Goal: Transaction & Acquisition: Purchase product/service

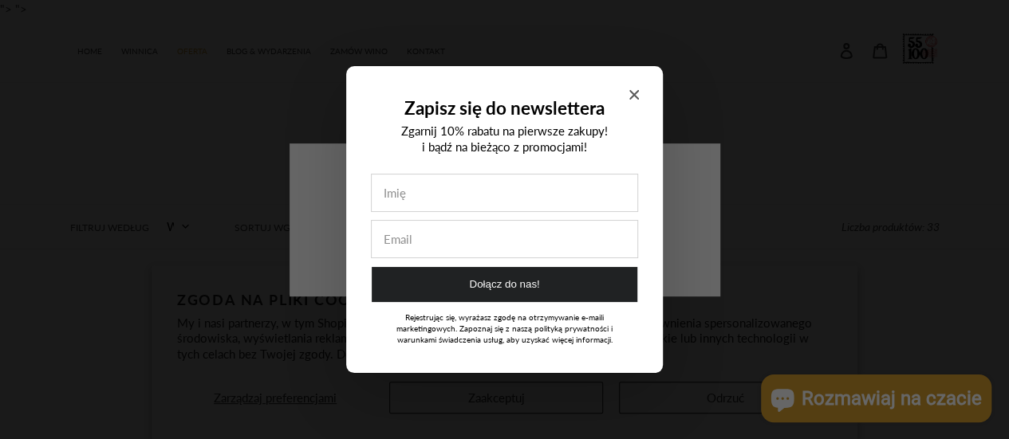
click at [706, 391] on div at bounding box center [504, 219] width 1009 height 439
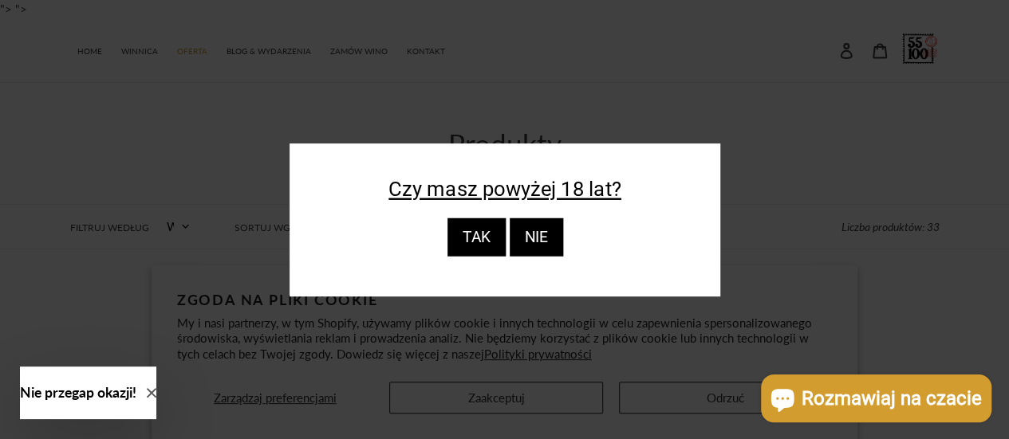
click at [493, 248] on div "TAK" at bounding box center [476, 237] width 58 height 38
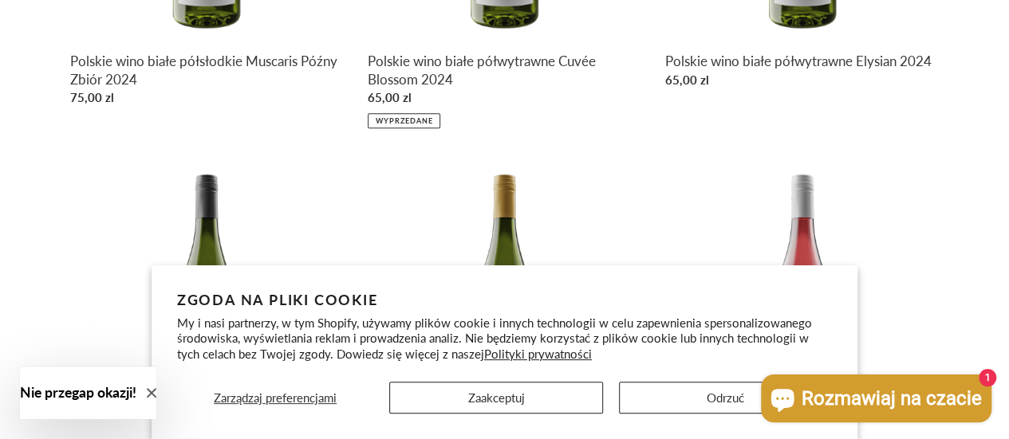
scroll to position [528, 0]
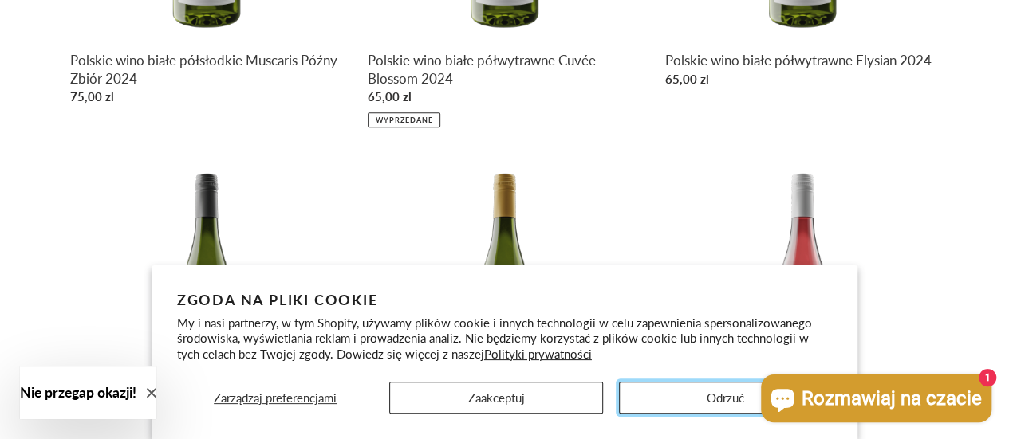
click at [646, 396] on button "Odrzuć" at bounding box center [725, 398] width 213 height 32
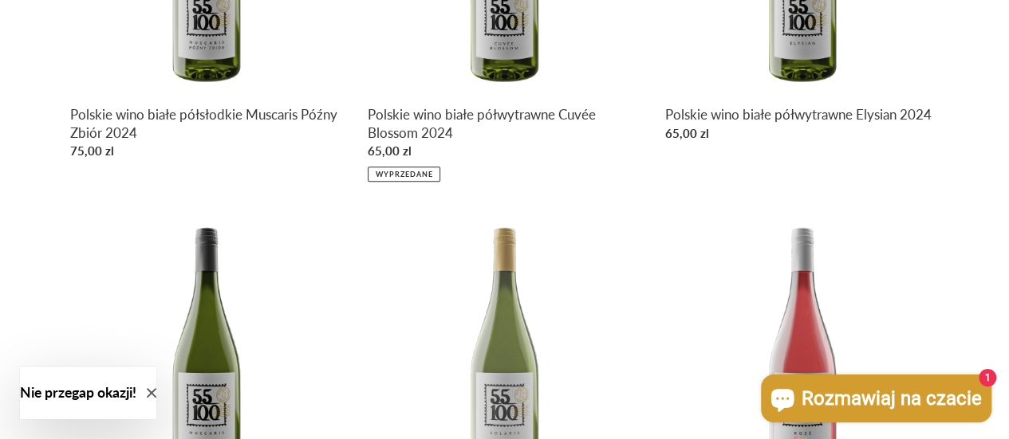
scroll to position [706, 0]
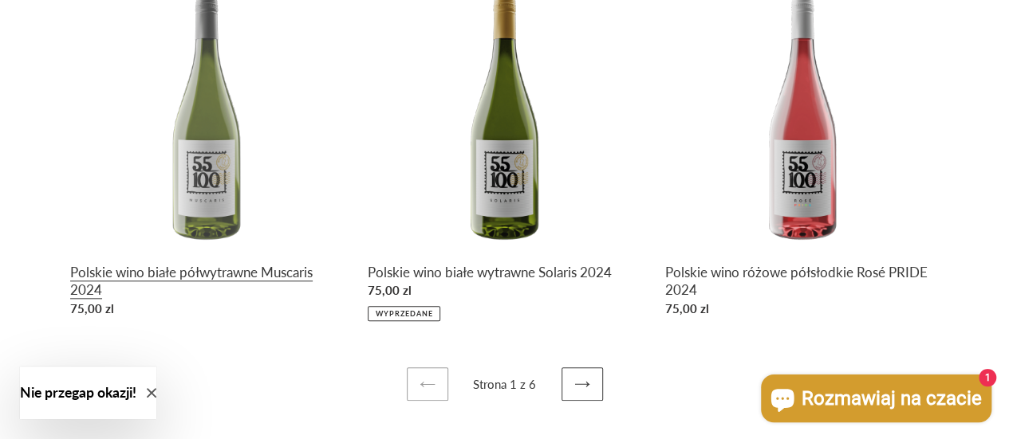
click at [193, 262] on link "Polskie wino białe półwytrawne Muscaris 2024" at bounding box center [206, 150] width 273 height 347
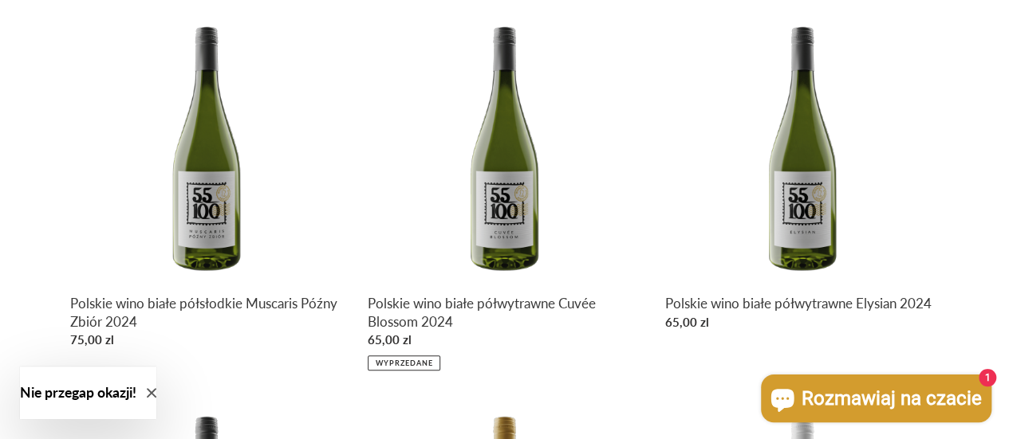
scroll to position [284, 0]
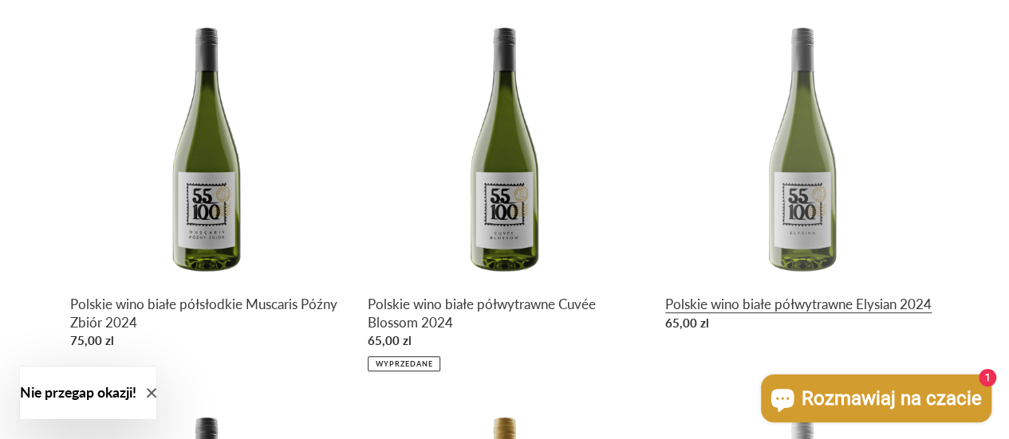
click at [857, 308] on link "Polskie wino białe półwytrawne Elysian 2024" at bounding box center [801, 174] width 273 height 329
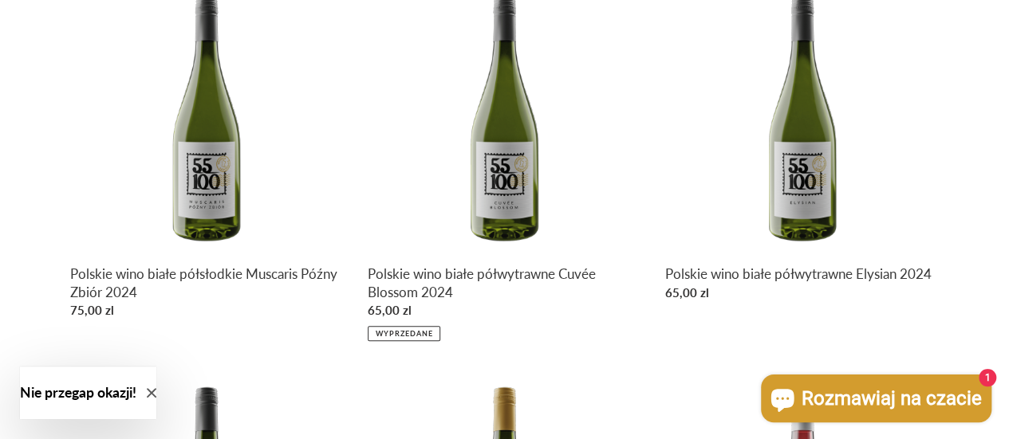
scroll to position [315, 0]
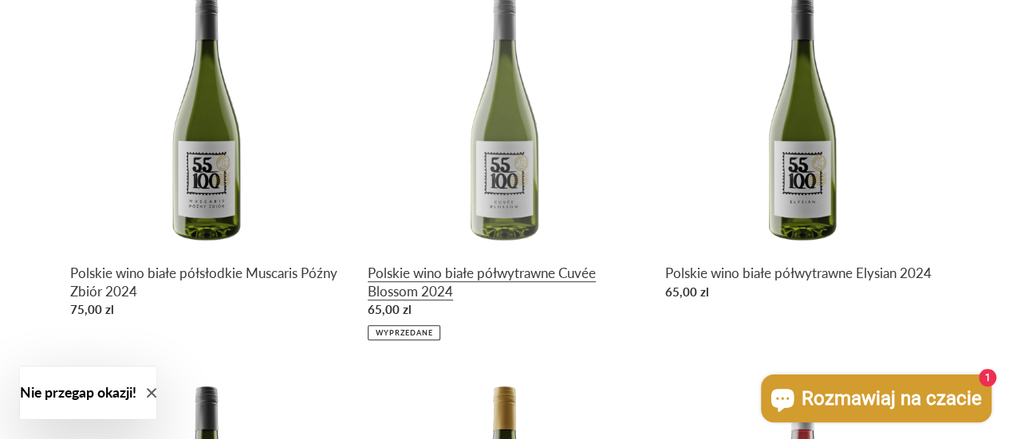
click at [415, 296] on link "Polskie wino białe półwytrawne Cuvée Blossom 2024" at bounding box center [504, 159] width 273 height 362
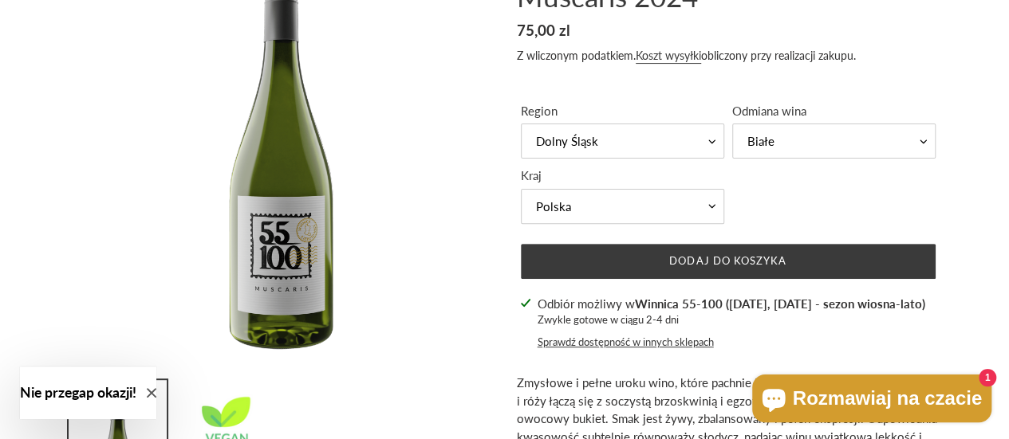
scroll to position [190, 0]
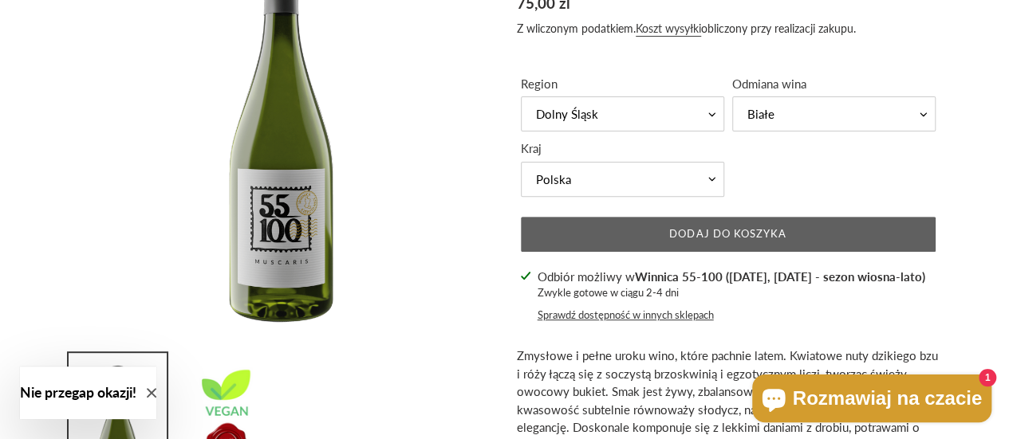
click at [777, 227] on span "Dodaj do koszyka" at bounding box center [727, 233] width 117 height 13
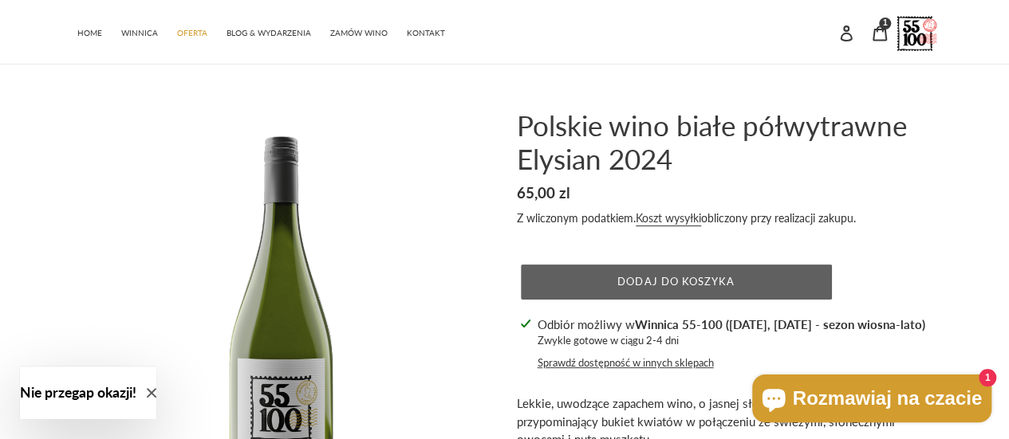
click at [698, 280] on span "Dodaj do koszyka" at bounding box center [675, 281] width 117 height 13
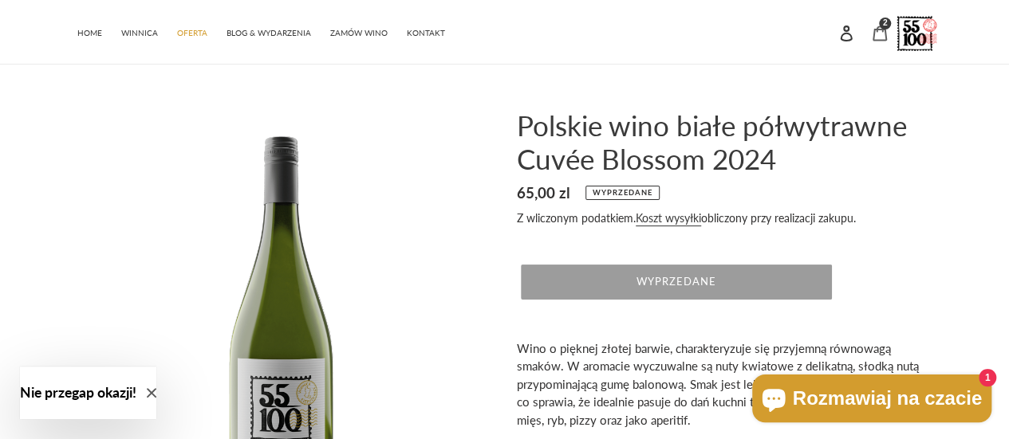
click at [877, 29] on icon at bounding box center [879, 33] width 14 height 15
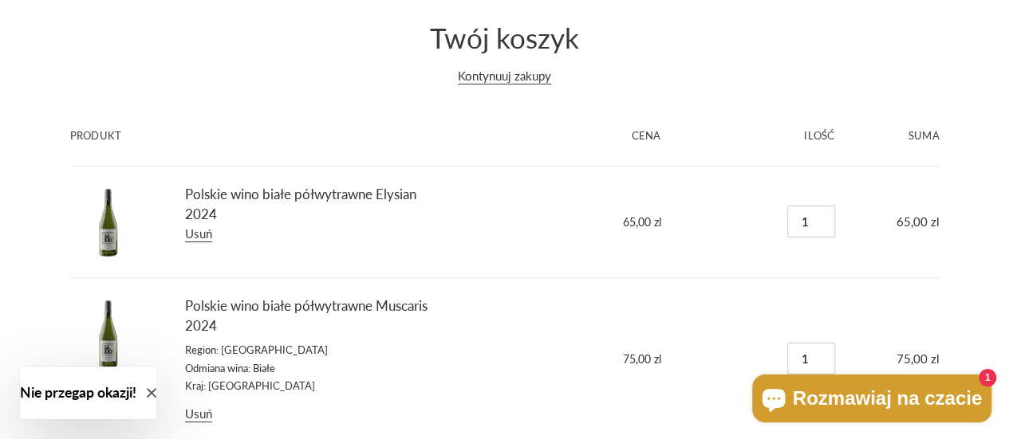
scroll to position [107, 0]
type input "0"
click at [818, 222] on input "0" at bounding box center [811, 221] width 48 height 32
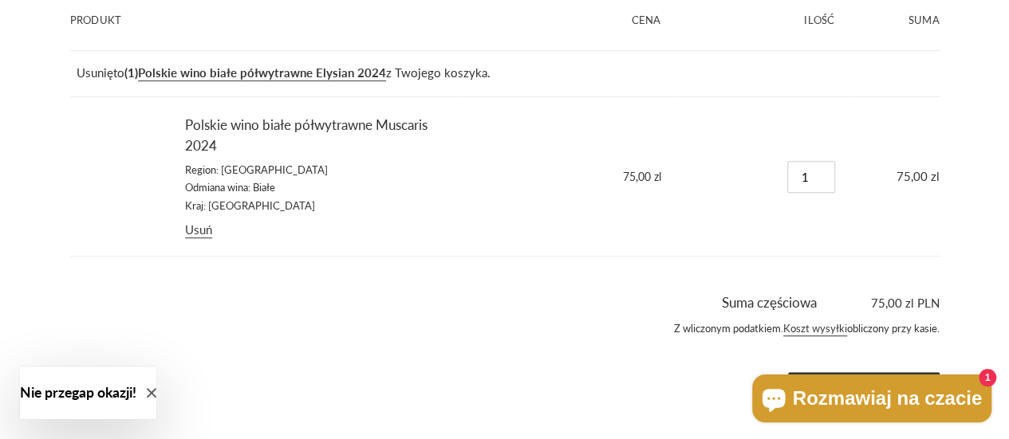
scroll to position [222, 0]
click at [807, 171] on input "1" at bounding box center [811, 176] width 48 height 32
type input "3"
click at [593, 262] on form "Produkt Cena Ilość Suma Usunięto (1) Polskie wino białe półwytrawne Elysian 202…" at bounding box center [504, 195] width 869 height 411
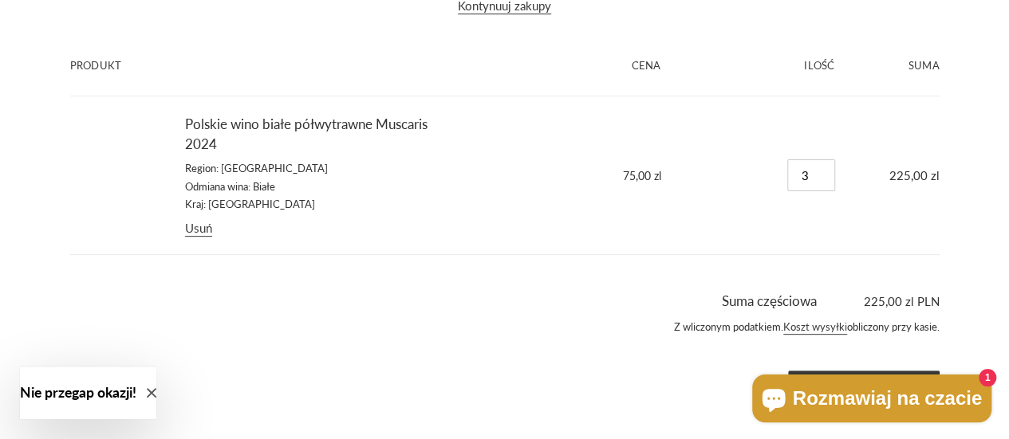
scroll to position [0, 0]
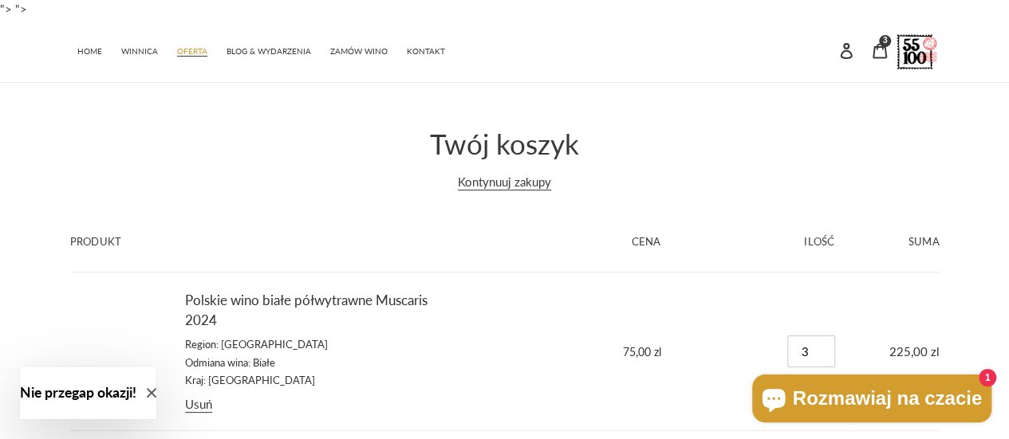
click at [195, 49] on span "OFERTA" at bounding box center [192, 51] width 30 height 10
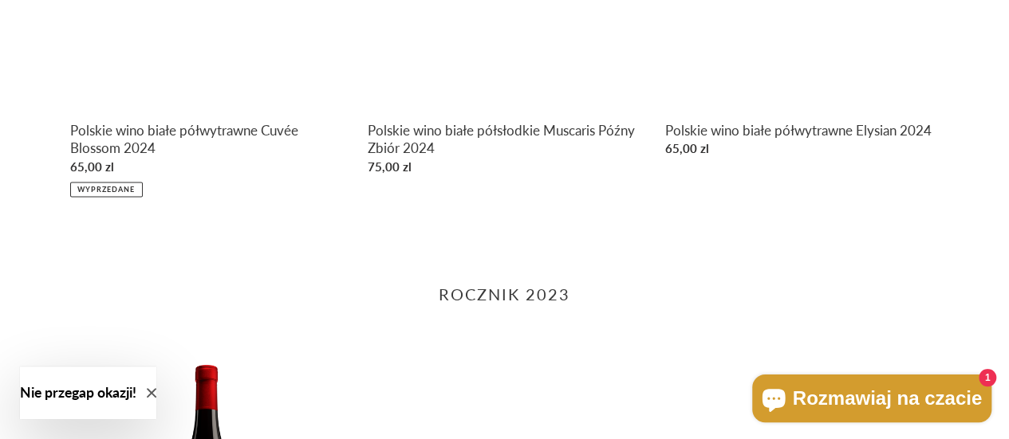
scroll to position [1190, 0]
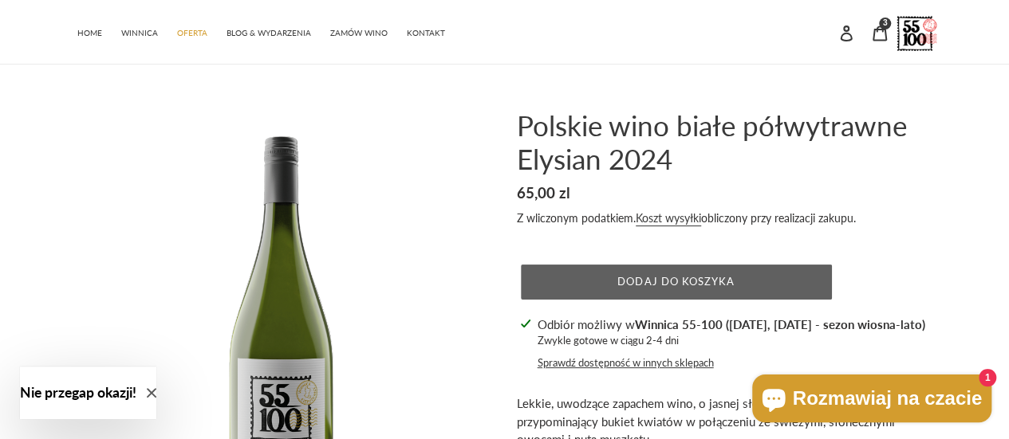
click at [602, 290] on button "Dodaj do koszyka" at bounding box center [676, 282] width 311 height 35
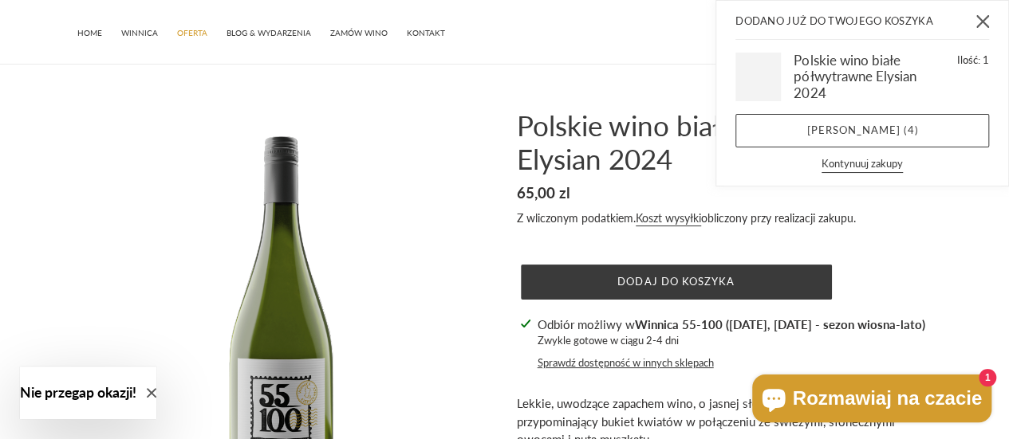
click at [981, 21] on icon "Zamknij" at bounding box center [982, 21] width 13 height 13
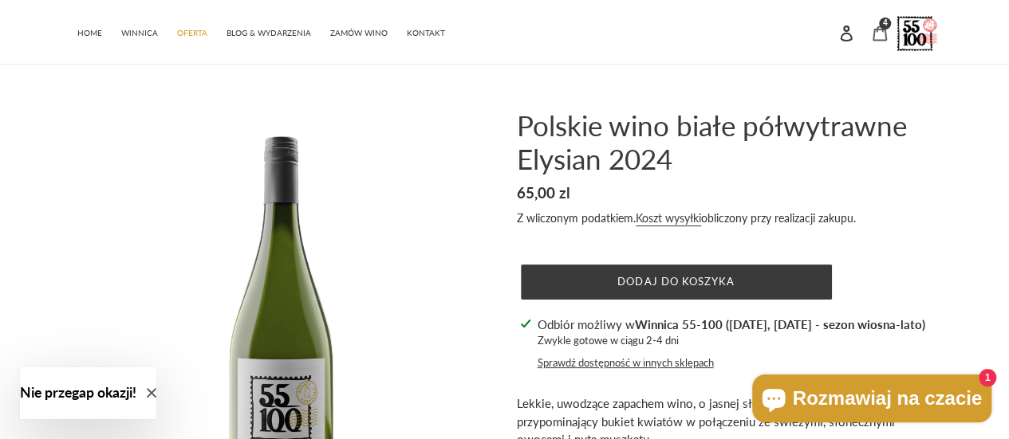
click at [878, 26] on icon at bounding box center [879, 33] width 14 height 15
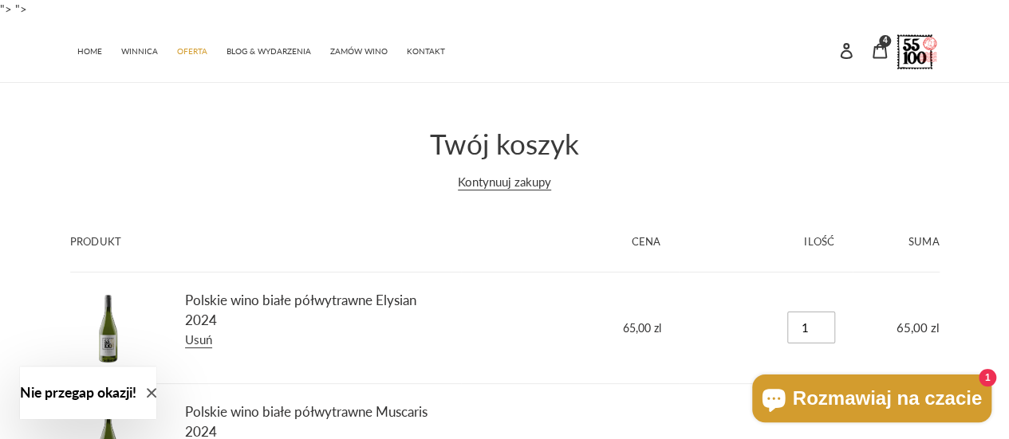
click at [809, 325] on input "1" at bounding box center [811, 328] width 48 height 32
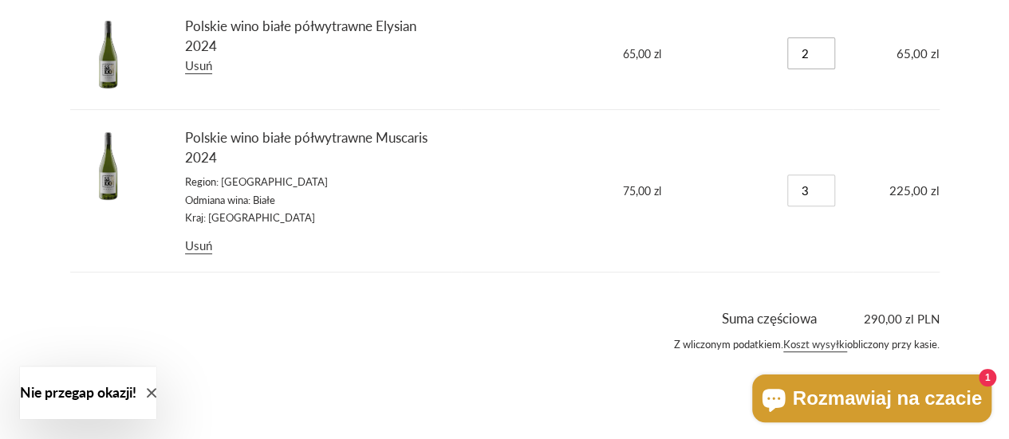
scroll to position [275, 0]
type input "2"
click at [633, 385] on div "[GEOGRAPHIC_DATA]: - Suma częściowa 290,00 zl PLN Z wliczonym podatkiem. Koszt …" at bounding box center [492, 363] width 893 height 110
